Goal: Find specific page/section

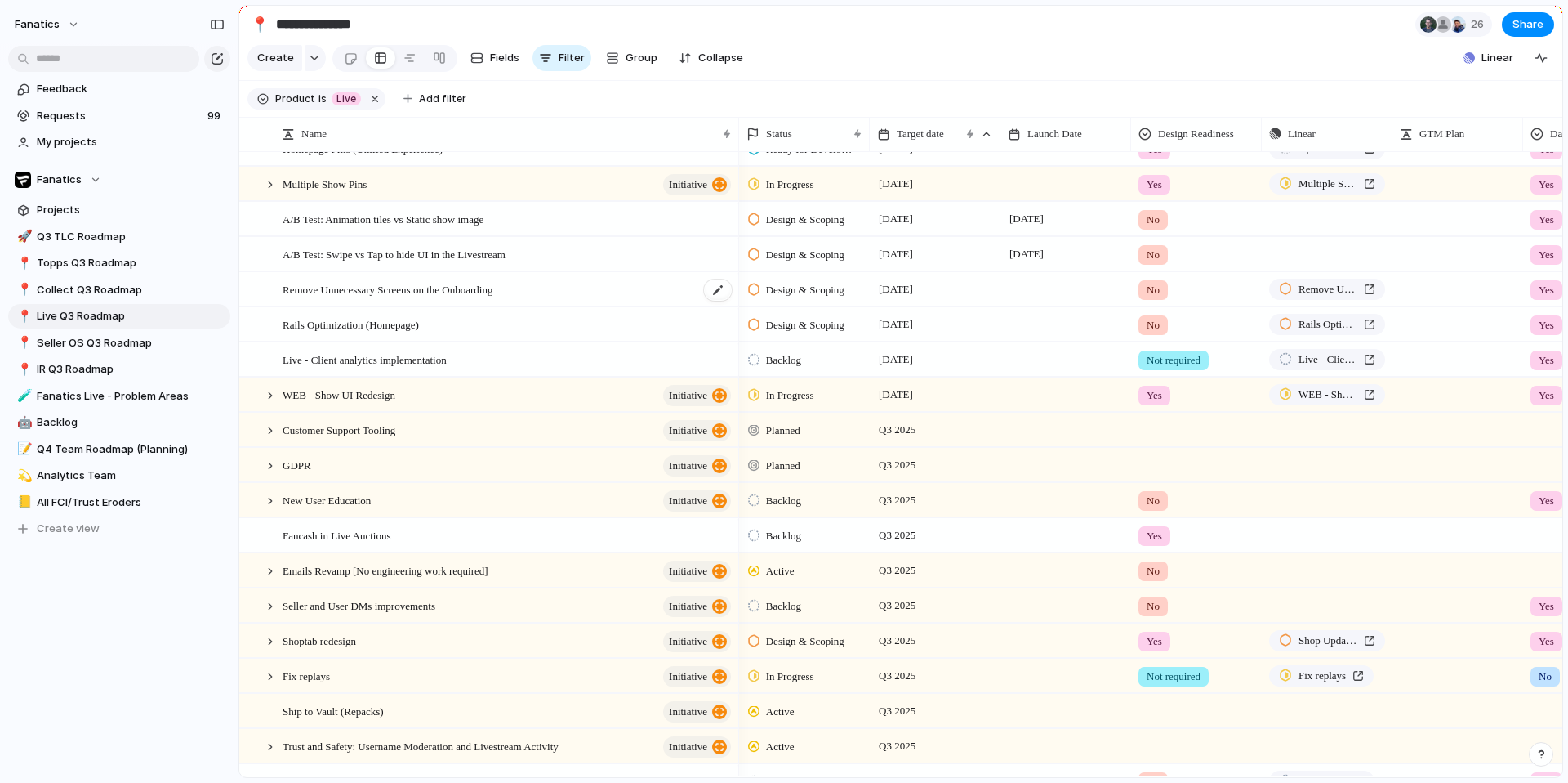
scroll to position [254, 0]
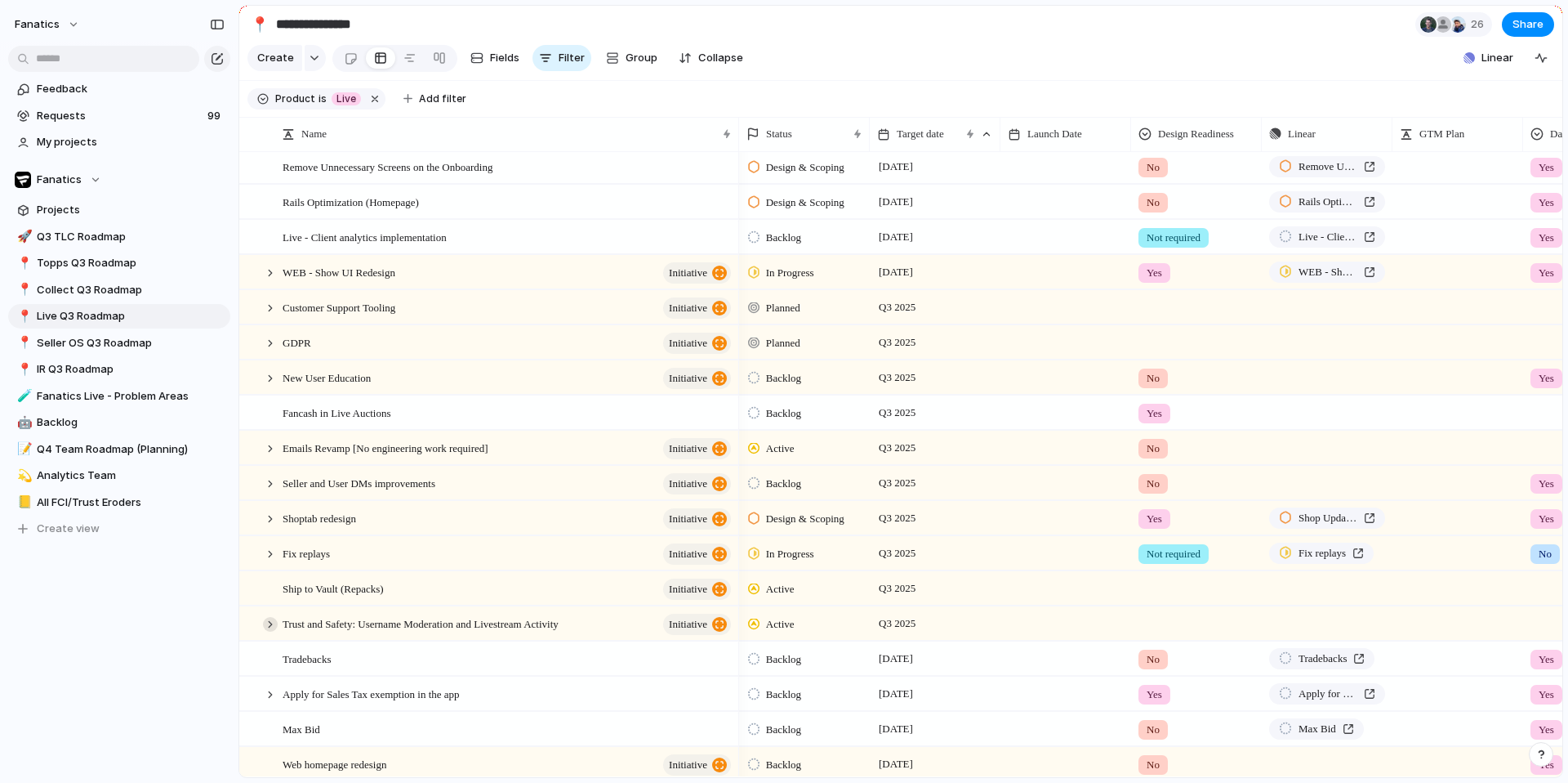
click at [277, 620] on div at bounding box center [270, 624] width 14 height 14
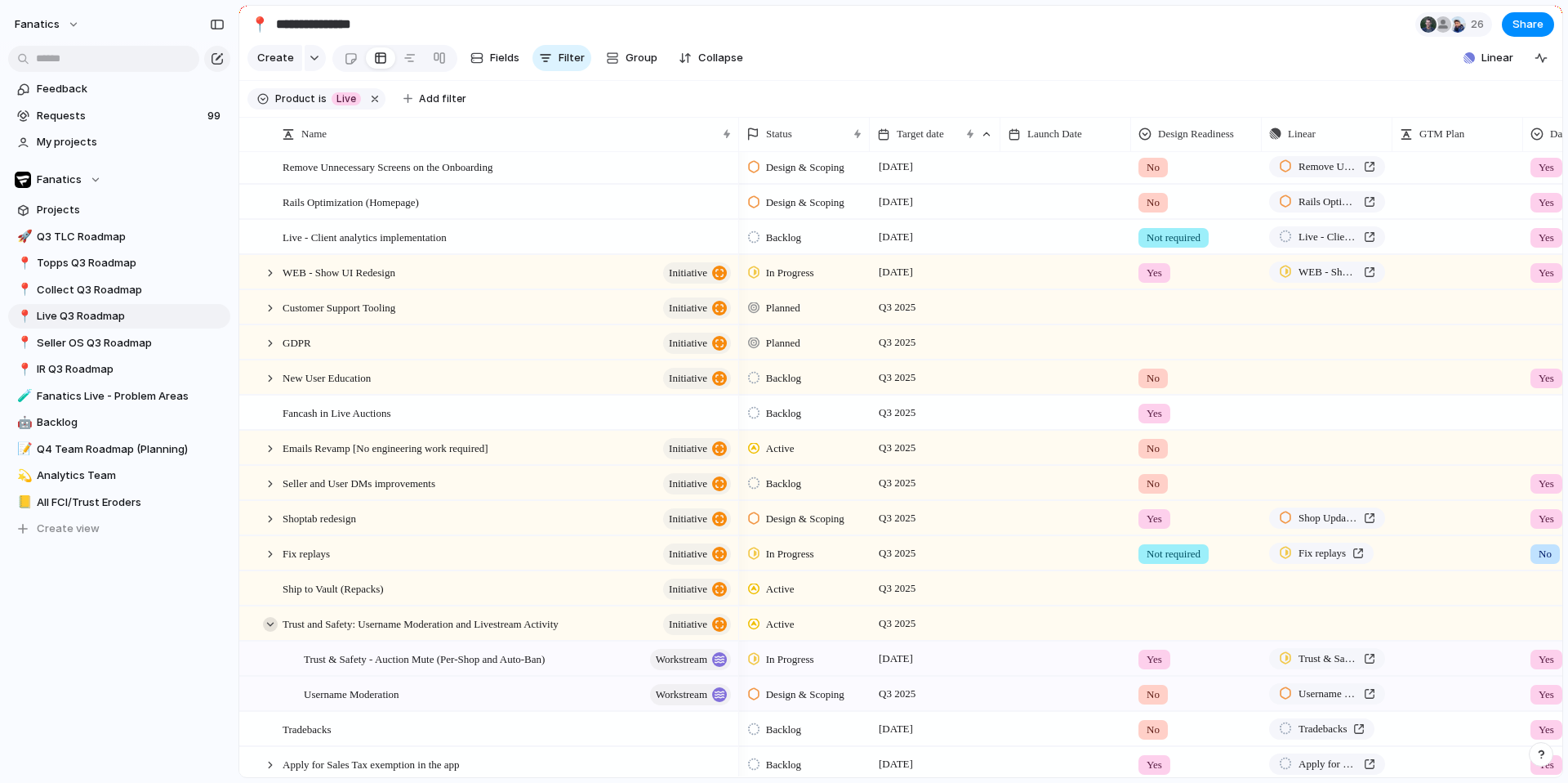
scroll to position [367, 0]
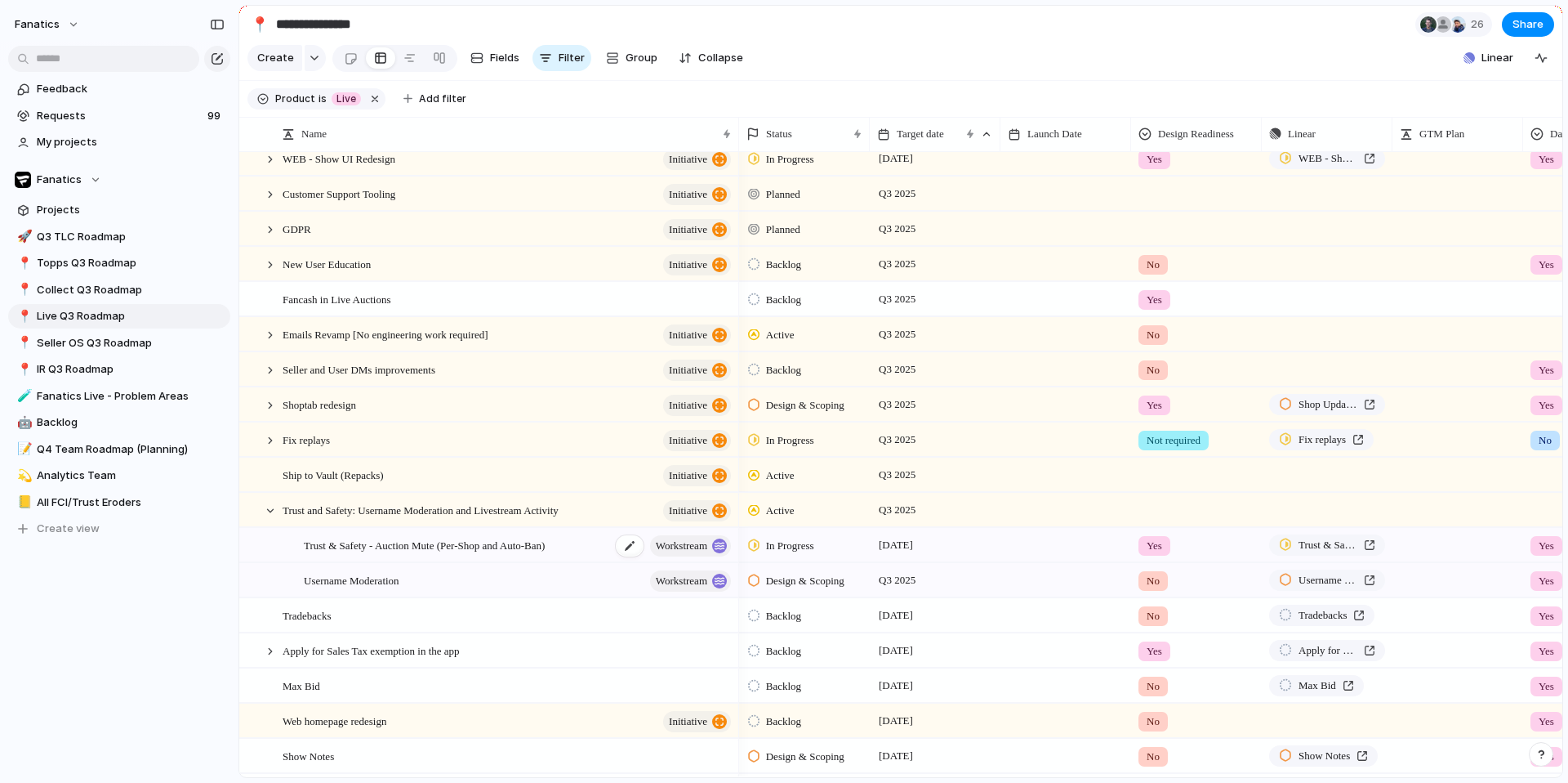
click at [459, 545] on span "Trust & Safety - Auction Mute (Per-Shop and Auto-Ban)" at bounding box center [424, 545] width 241 height 19
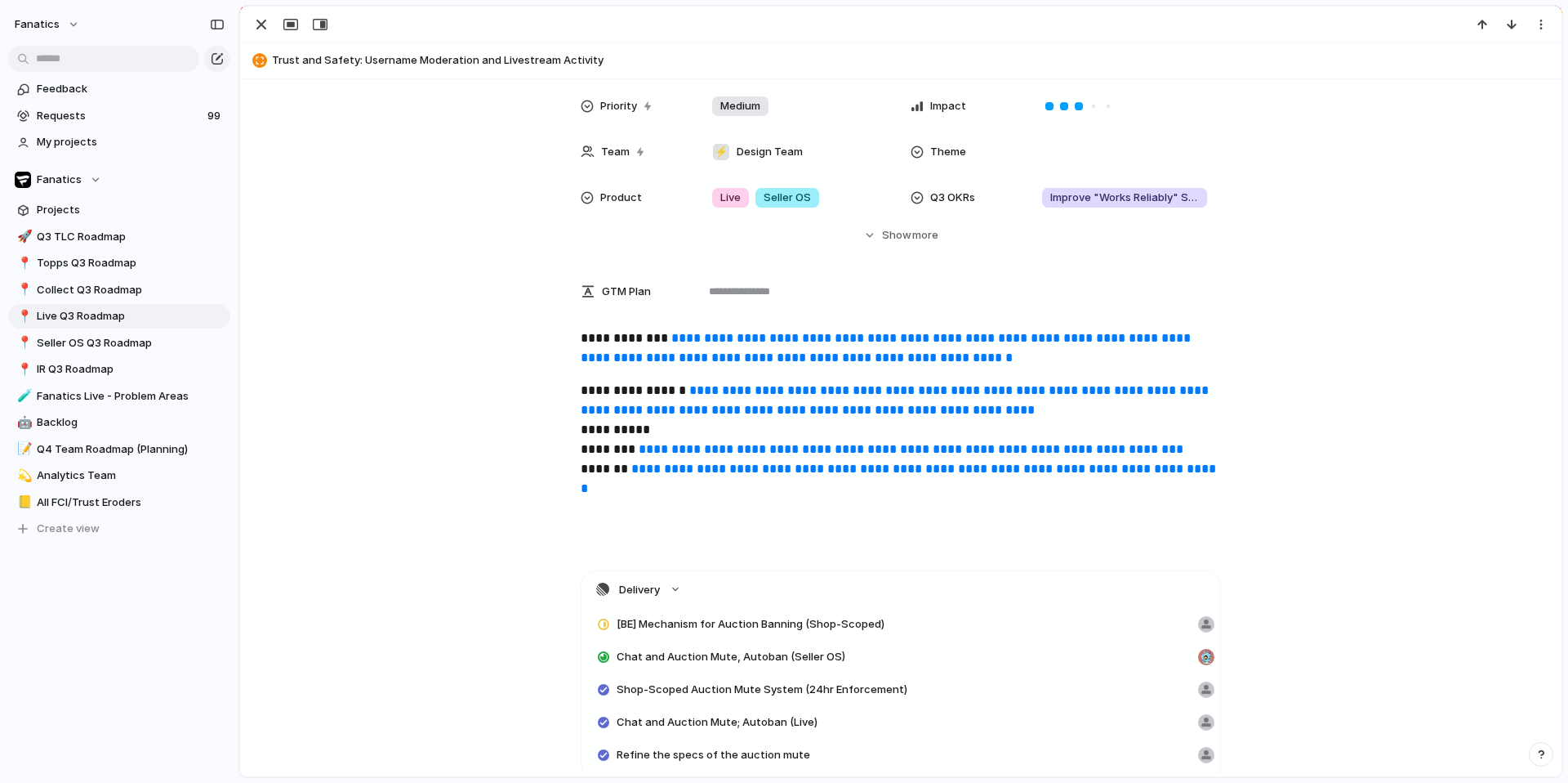
scroll to position [349, 0]
click at [258, 32] on div "button" at bounding box center [261, 24] width 20 height 20
